Goal: Transaction & Acquisition: Purchase product/service

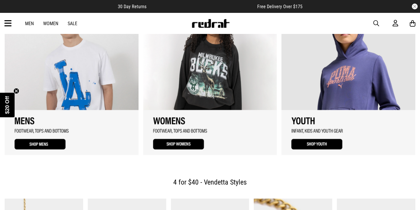
scroll to position [638, 0]
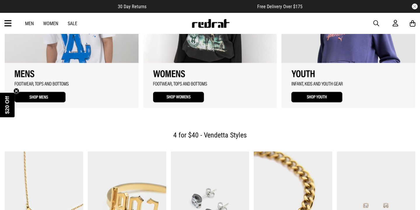
click at [309, 89] on link "3 / 3" at bounding box center [349, 29] width 134 height 157
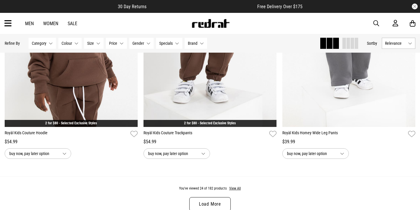
scroll to position [1795, 0]
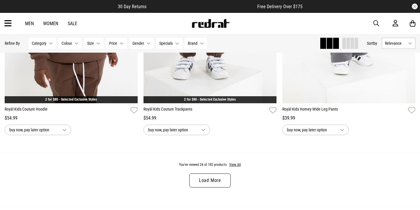
click at [223, 178] on link "Load More" at bounding box center [209, 180] width 41 height 14
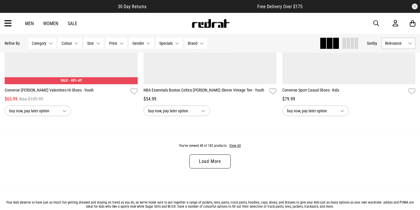
scroll to position [3665, 0]
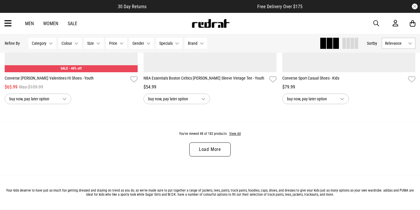
click at [222, 162] on div "You've viewed 48 of 182 products View All Load More" at bounding box center [210, 147] width 420 height 53
click at [222, 155] on link "Load More" at bounding box center [209, 149] width 41 height 14
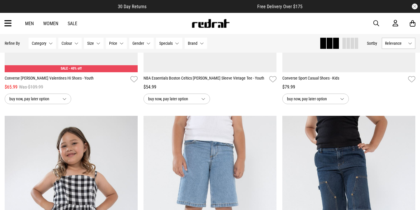
click at [141, 44] on span "Gender" at bounding box center [139, 43] width 12 height 5
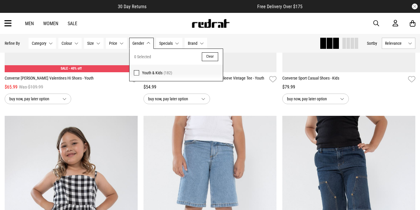
click at [137, 71] on span at bounding box center [136, 72] width 5 height 5
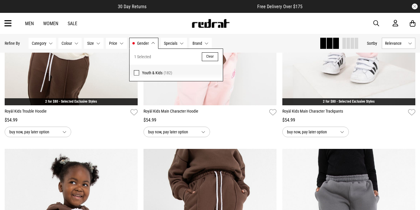
scroll to position [1571, 0]
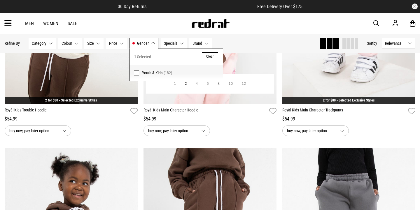
click at [257, 130] on div "buy now, pay later option" at bounding box center [210, 130] width 133 height 11
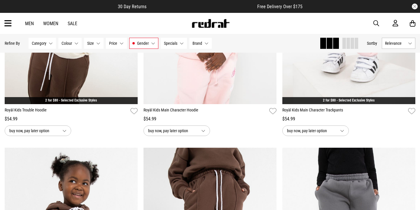
click at [51, 47] on button "Category None selected" at bounding box center [42, 43] width 27 height 11
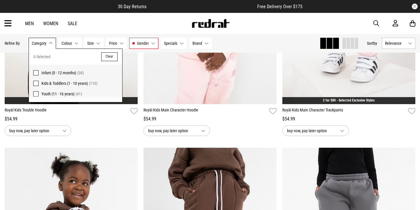
click at [36, 82] on span at bounding box center [35, 83] width 5 height 5
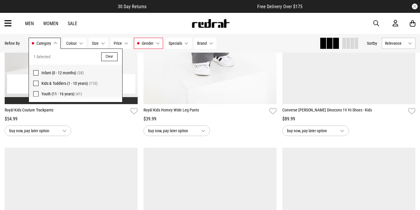
click at [113, 125] on div "**********" at bounding box center [71, 128] width 133 height 13
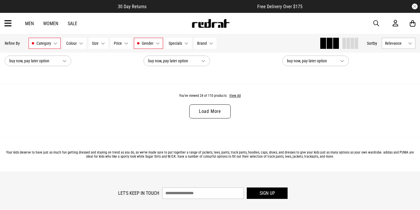
scroll to position [1855, 0]
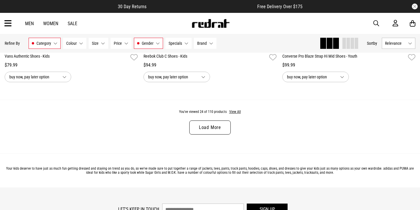
click at [192, 126] on link "Load More" at bounding box center [209, 127] width 41 height 14
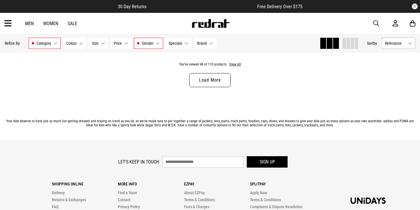
scroll to position [3753, 0]
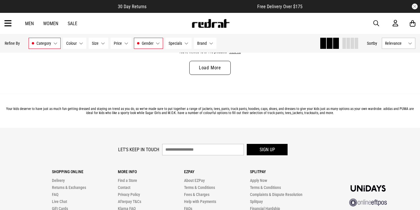
click at [216, 64] on link "Load More" at bounding box center [209, 68] width 41 height 14
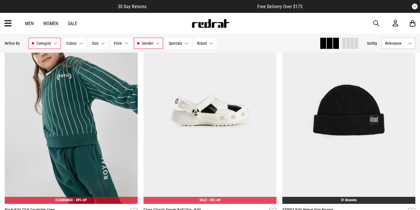
scroll to position [5388, 0]
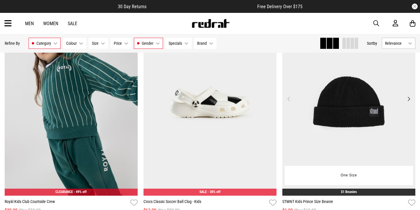
click at [411, 97] on button "Next" at bounding box center [409, 98] width 7 height 7
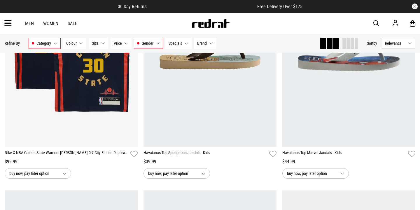
scroll to position [2765, 0]
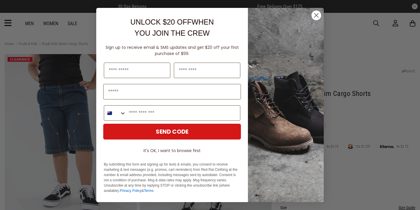
click at [298, 162] on img "POPUP Form" at bounding box center [286, 105] width 76 height 194
click at [317, 16] on circle "Close dialog" at bounding box center [317, 16] width 10 height 10
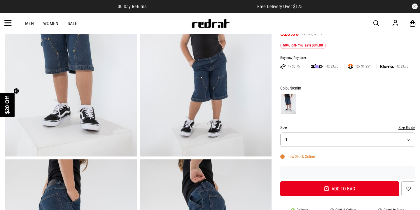
scroll to position [73, 0]
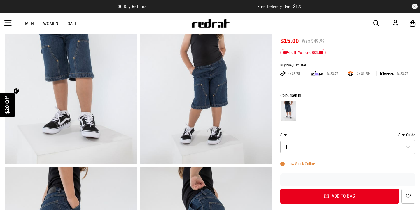
click at [298, 144] on button "Size 1" at bounding box center [348, 147] width 135 height 14
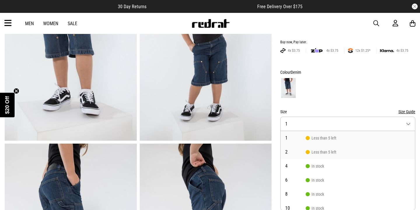
scroll to position [95, 0]
click at [288, 164] on span "4" at bounding box center [296, 166] width 20 height 5
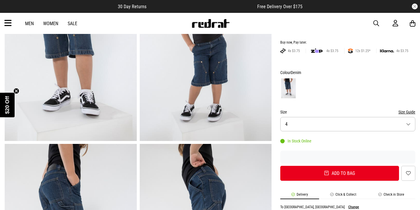
click at [402, 113] on button "Size Guide" at bounding box center [407, 111] width 17 height 7
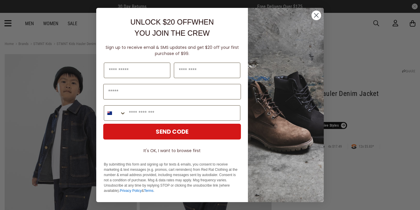
click at [315, 19] on circle "Close dialog" at bounding box center [317, 16] width 10 height 10
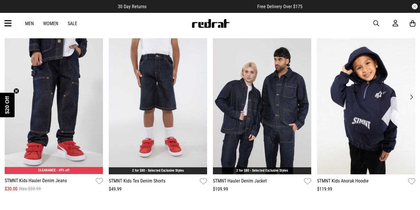
scroll to position [889, 0]
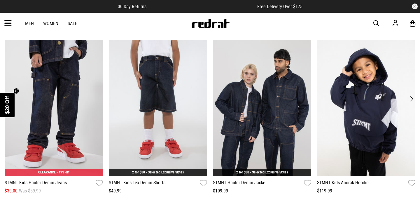
click at [377, 23] on span "button" at bounding box center [377, 23] width 6 height 7
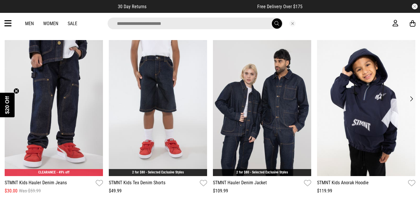
click at [251, 24] on input "search" at bounding box center [195, 24] width 175 height 12
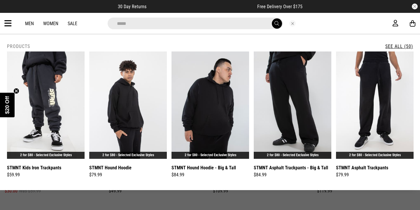
type input "*****"
click at [272, 18] on button "submit" at bounding box center [277, 23] width 10 height 10
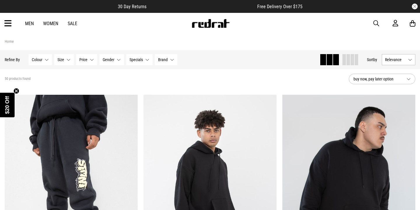
click at [112, 67] on div "Hide Refine s Refine By Filters Colour None selected Colour 0 Selected Clear Be…" at bounding box center [210, 59] width 420 height 19
click at [112, 60] on span "Gender" at bounding box center [109, 59] width 12 height 5
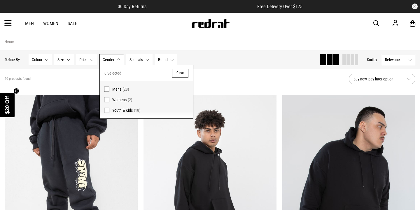
click at [112, 110] on label "Youth & Kids (18)" at bounding box center [146, 111] width 93 height 13
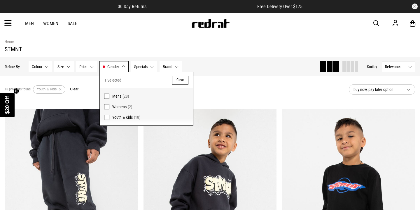
click at [262, 81] on div "18 products found Active Filters Youth & Kids Clear" at bounding box center [175, 90] width 340 height 18
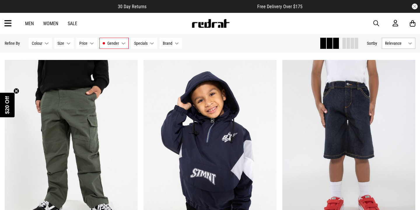
scroll to position [507, 0]
